Goal: Task Accomplishment & Management: Manage account settings

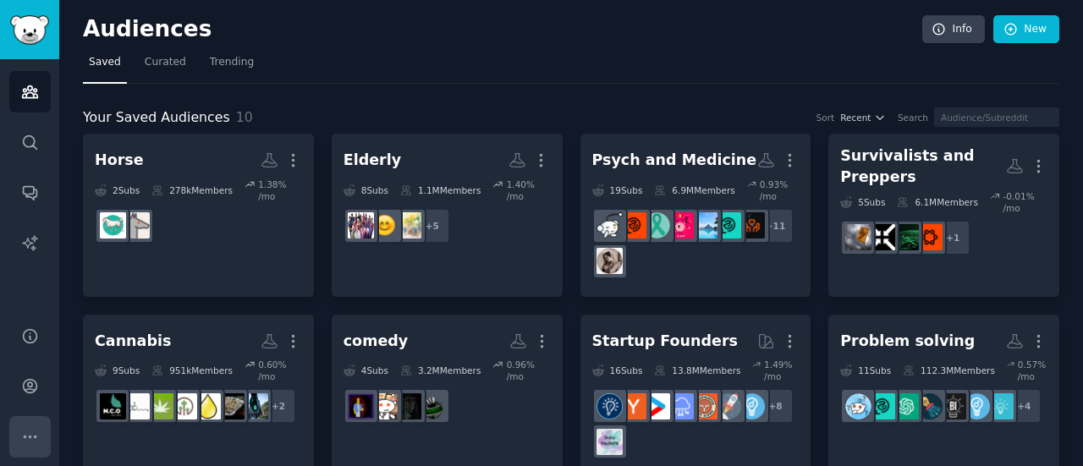
click at [34, 428] on icon "Sidebar" at bounding box center [30, 437] width 18 height 18
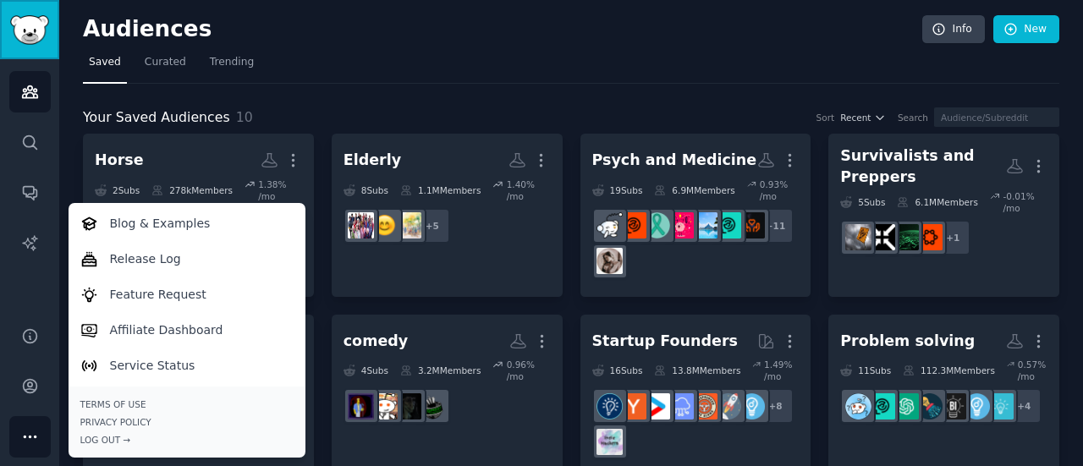
click at [39, 39] on img "Sidebar" at bounding box center [29, 30] width 39 height 30
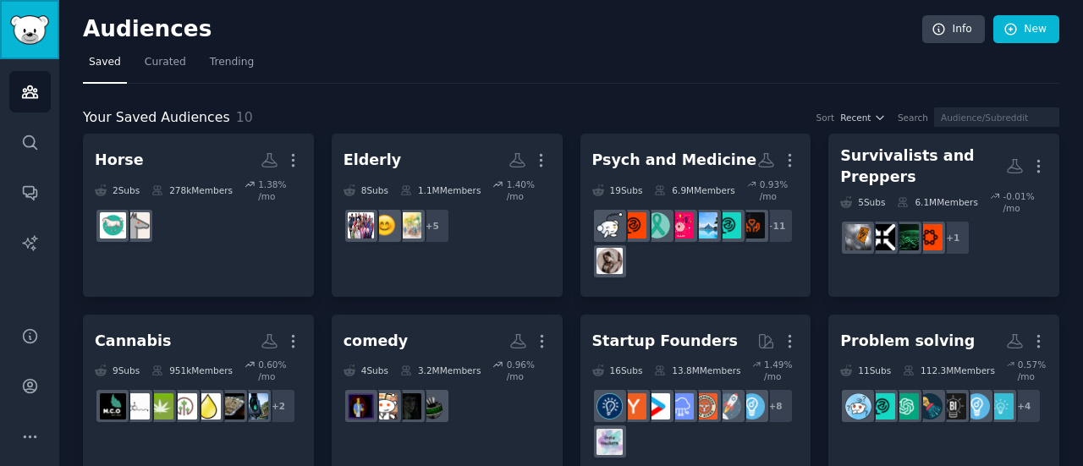
click at [37, 38] on img "Sidebar" at bounding box center [29, 30] width 39 height 30
click at [46, 400] on link "Account" at bounding box center [29, 386] width 41 height 41
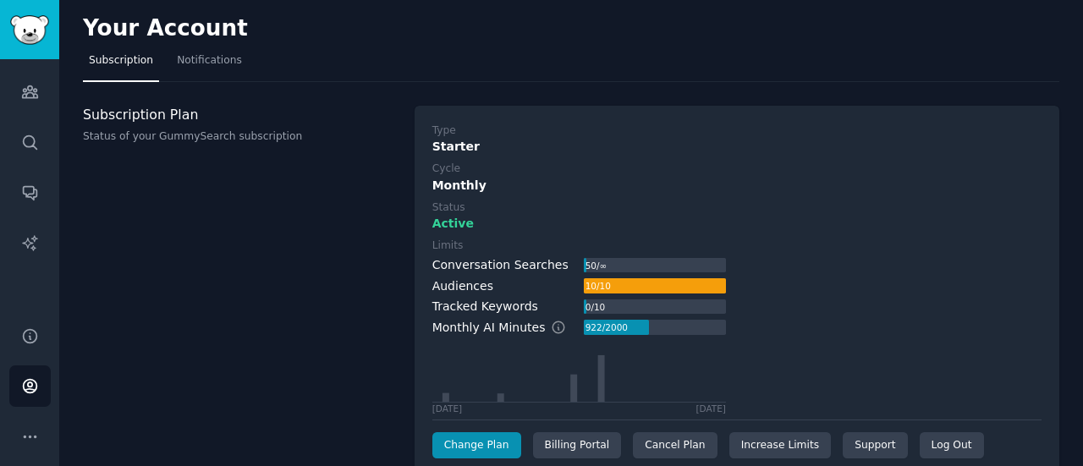
scroll to position [110, 0]
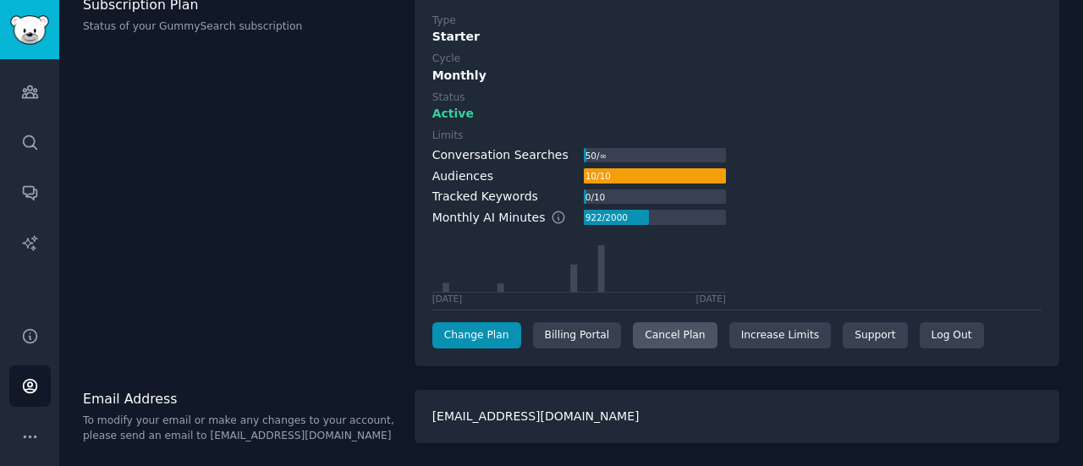
click at [652, 331] on div "Cancel Plan" at bounding box center [675, 335] width 84 height 27
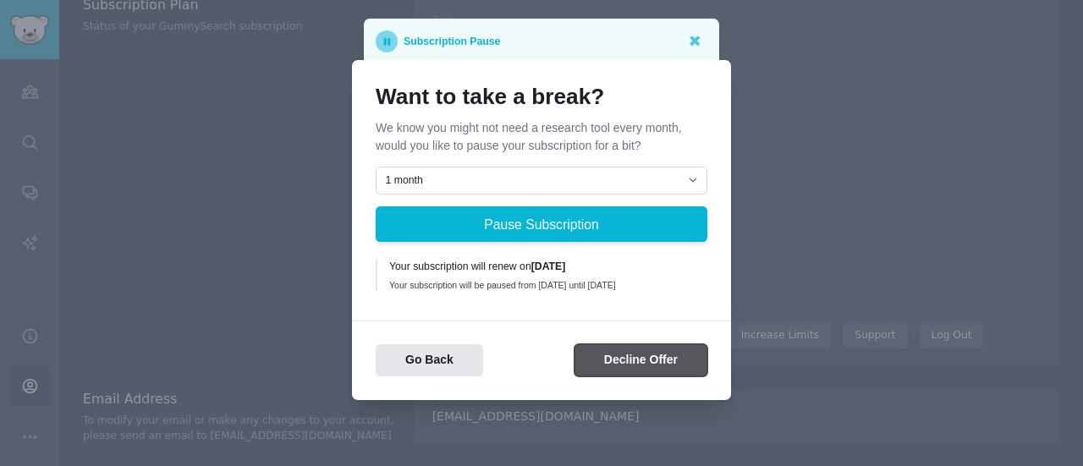
click at [615, 368] on button "Decline Offer" at bounding box center [641, 360] width 133 height 33
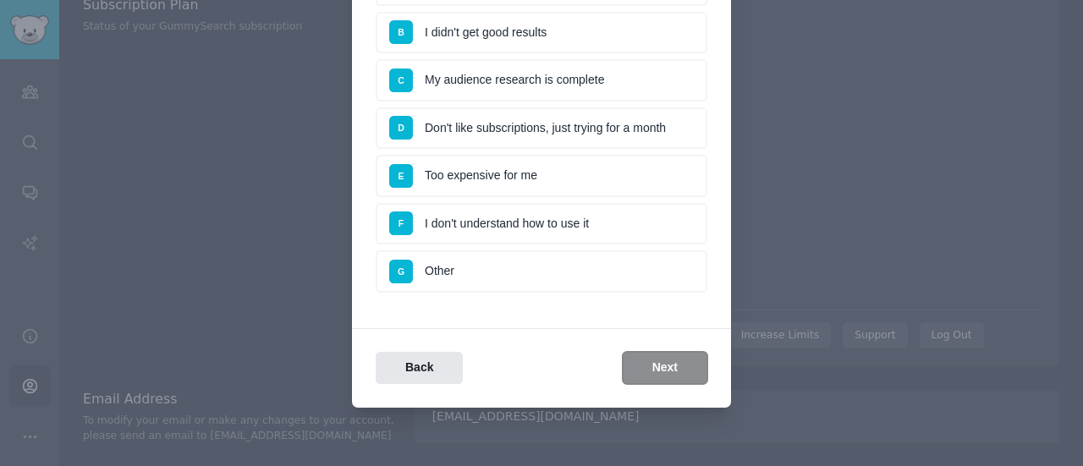
scroll to position [37, 0]
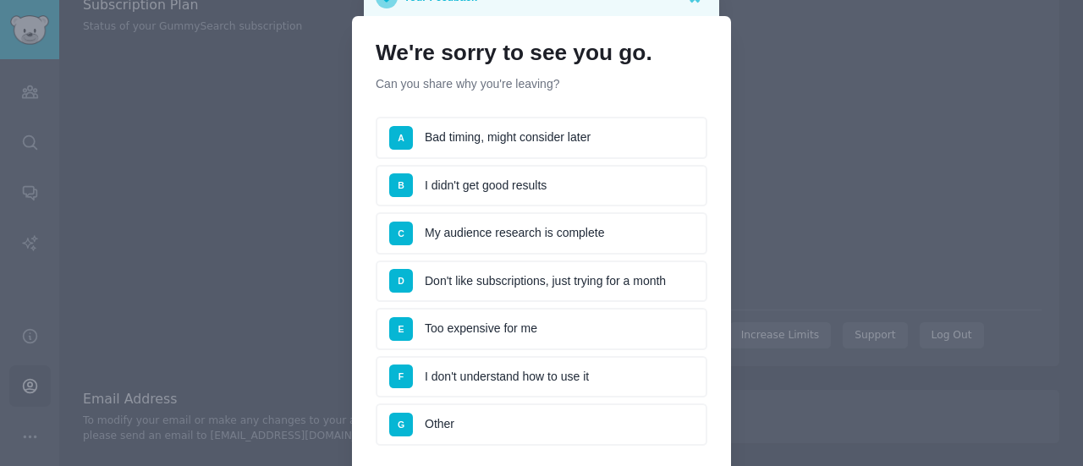
click at [492, 231] on li "C My audience research is complete" at bounding box center [542, 233] width 332 height 42
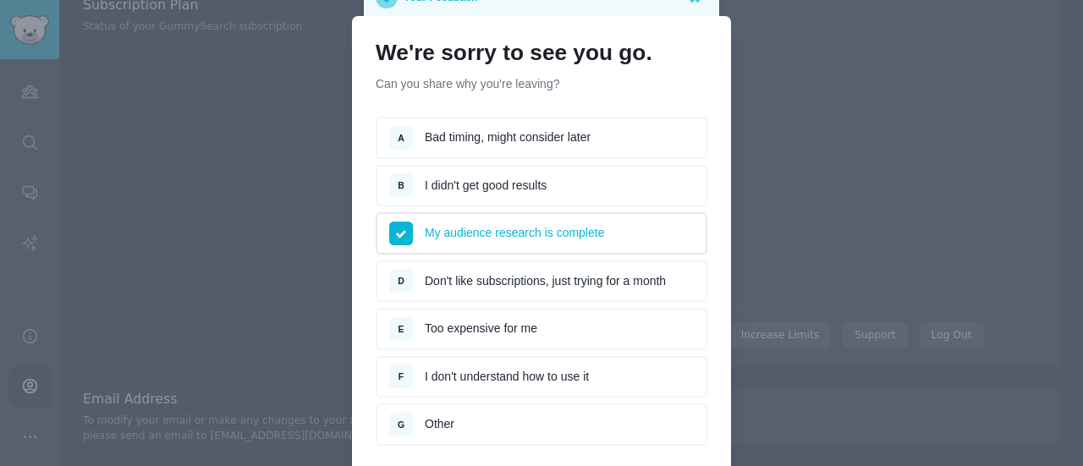
scroll to position [190, 0]
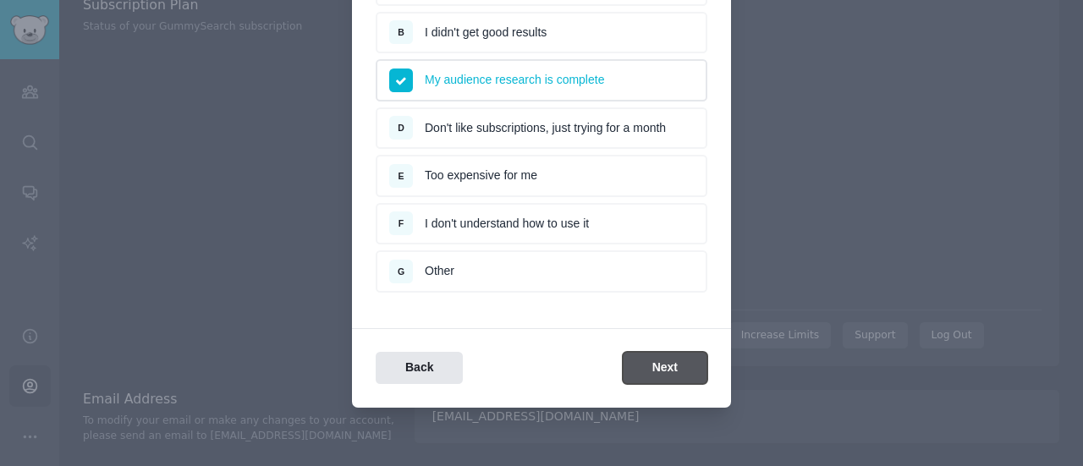
click at [650, 356] on button "Next" at bounding box center [665, 368] width 85 height 33
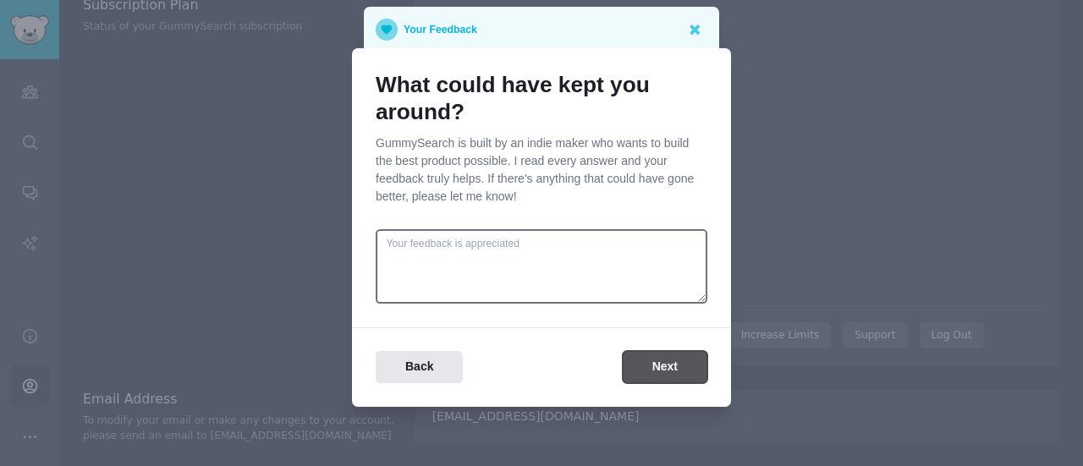
scroll to position [0, 0]
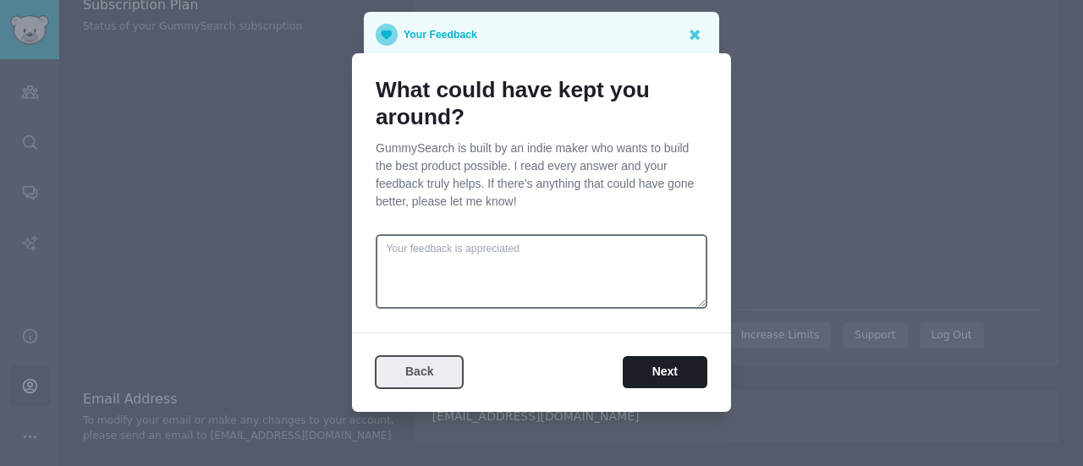
click at [435, 366] on button "Back" at bounding box center [419, 372] width 87 height 33
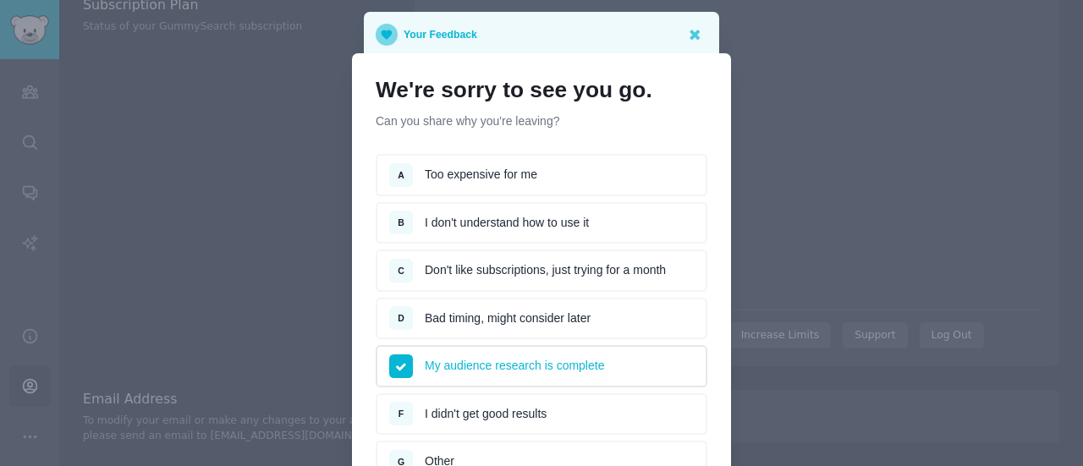
click at [504, 167] on li "A Too expensive for me" at bounding box center [542, 175] width 332 height 42
click at [530, 266] on li "C Don't like subscriptions, just trying for a month" at bounding box center [542, 271] width 332 height 42
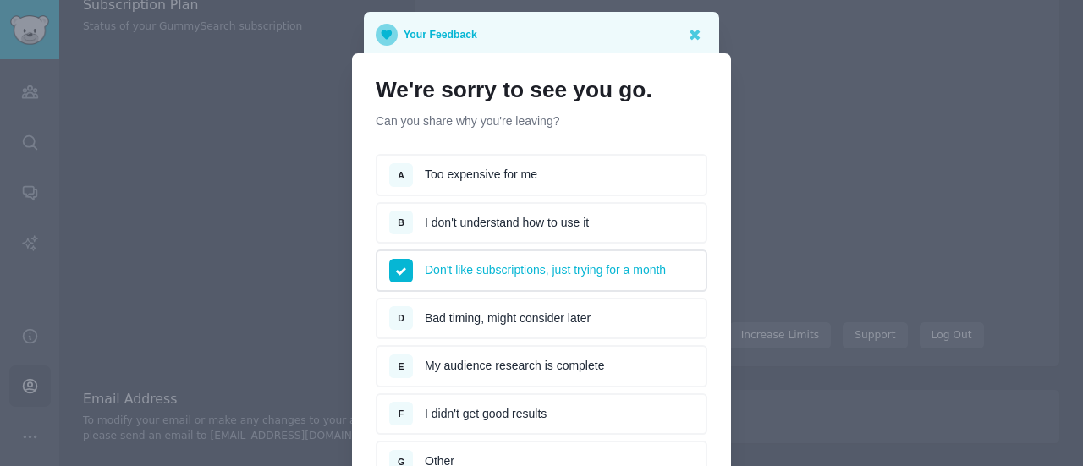
scroll to position [190, 0]
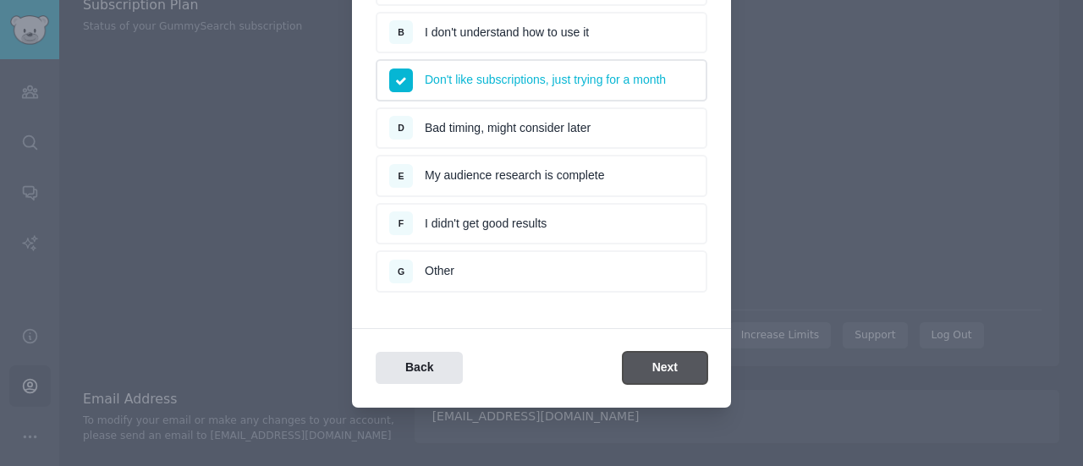
click at [683, 358] on button "Next" at bounding box center [665, 368] width 85 height 33
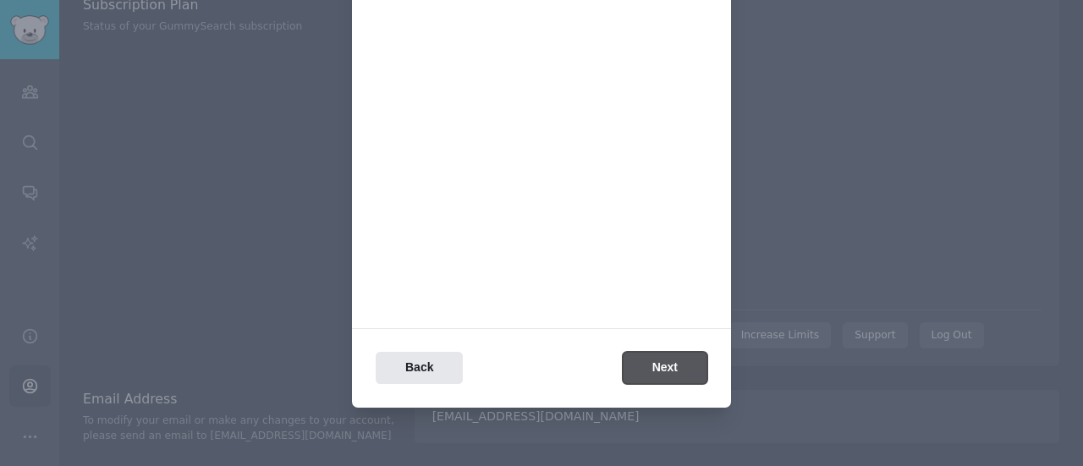
scroll to position [0, 0]
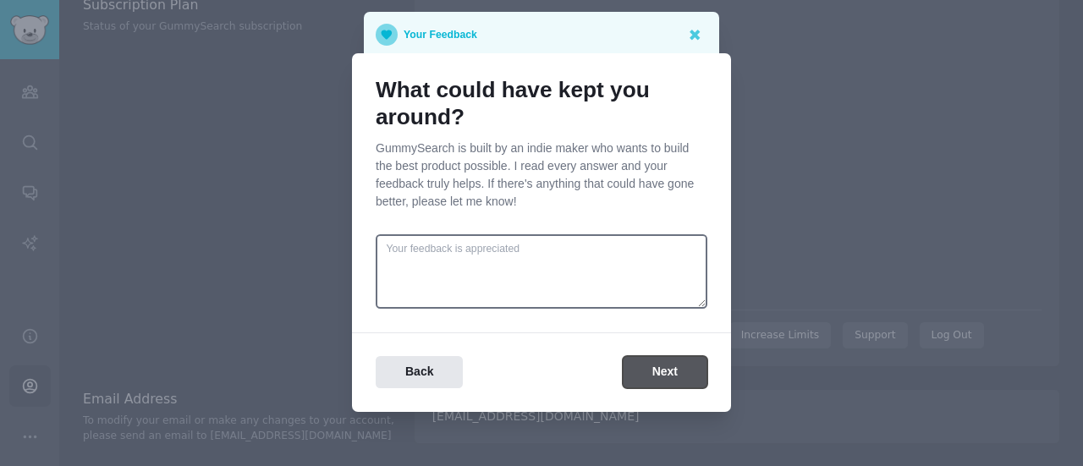
click at [683, 358] on button "Next" at bounding box center [665, 372] width 85 height 33
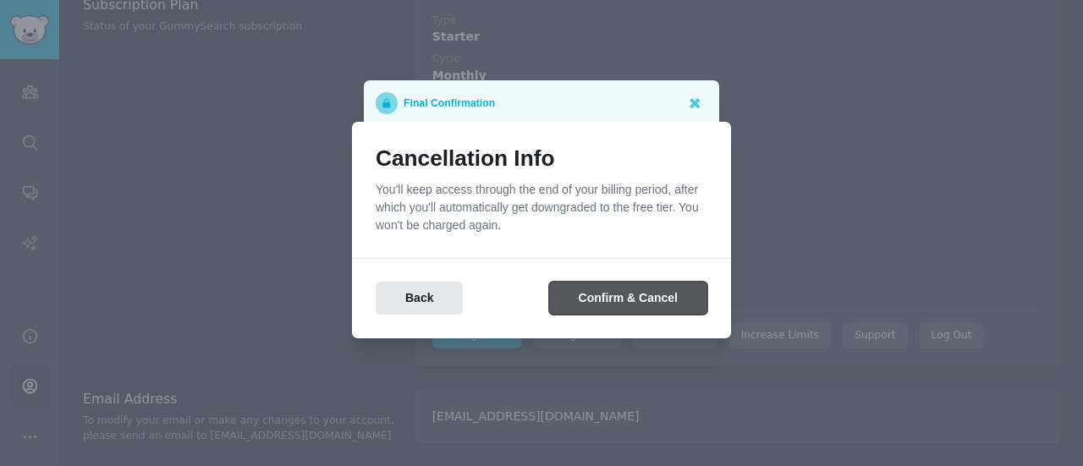
click at [633, 311] on button "Confirm & Cancel" at bounding box center [628, 298] width 158 height 33
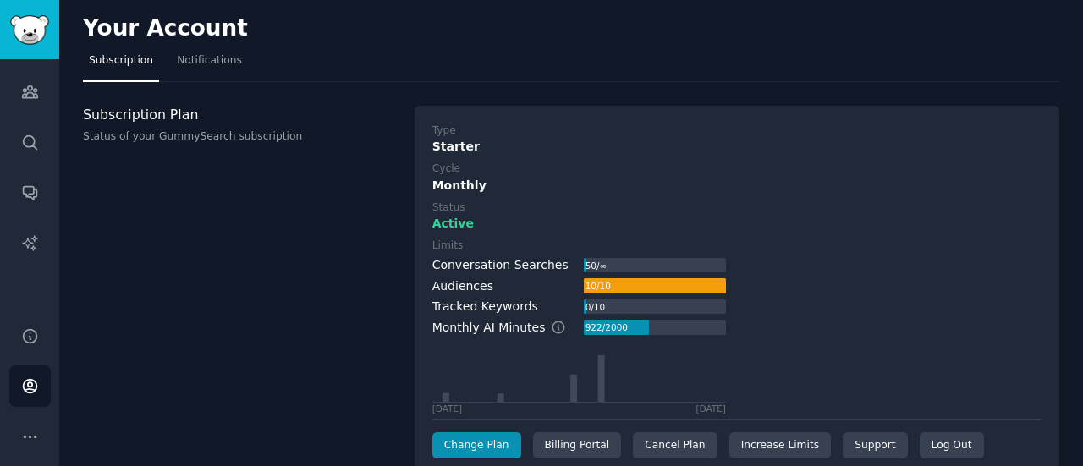
scroll to position [41, 0]
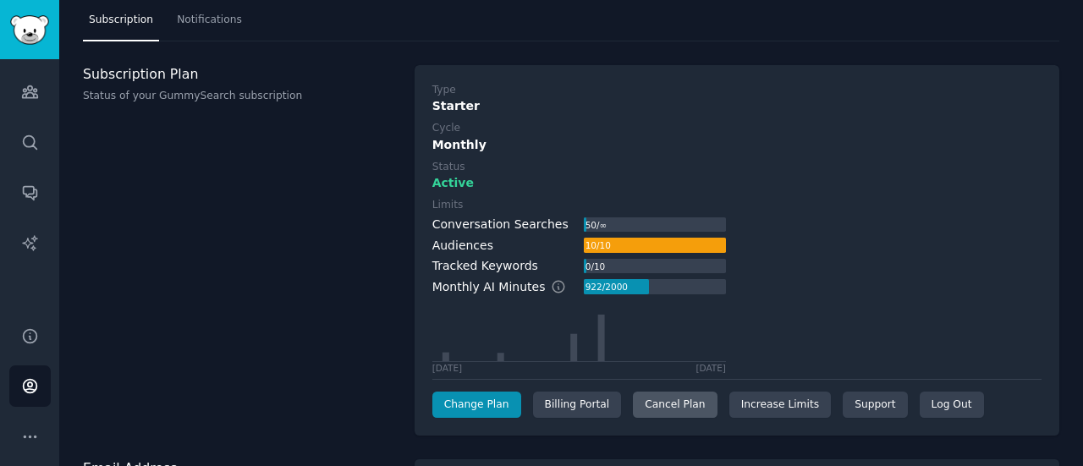
click at [653, 397] on div "Cancel Plan" at bounding box center [675, 405] width 84 height 27
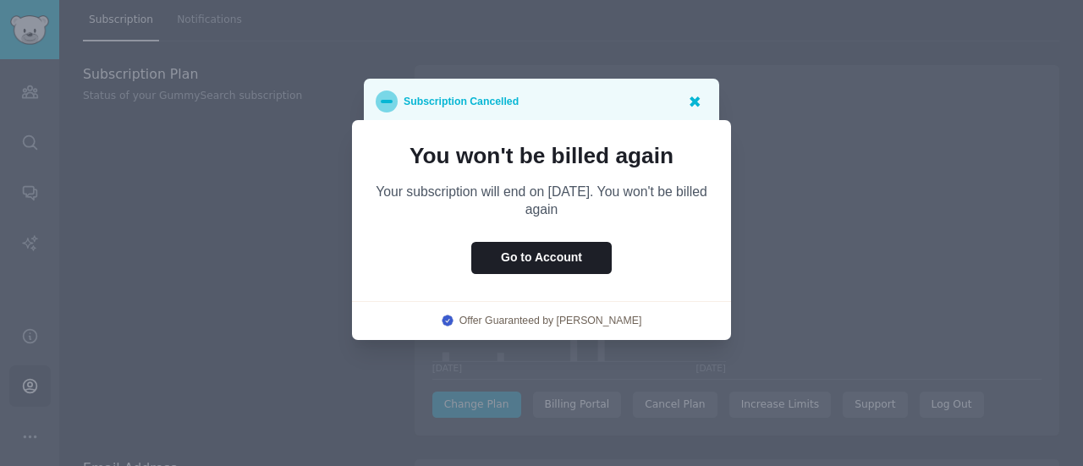
click at [693, 94] on icon at bounding box center [694, 101] width 18 height 18
